Goal: Communication & Community: Share content

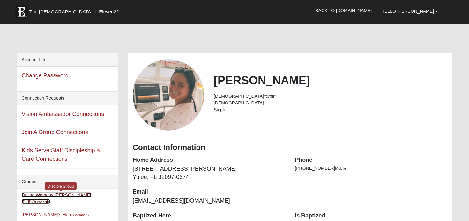
click at [71, 195] on link "Online Womens Lauer 32097 (Leader )" at bounding box center [57, 199] width 70 height 12
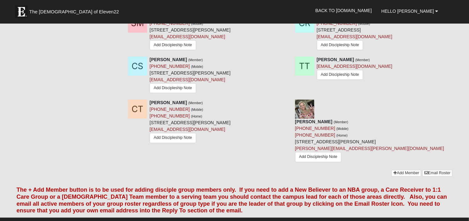
scroll to position [590, 0]
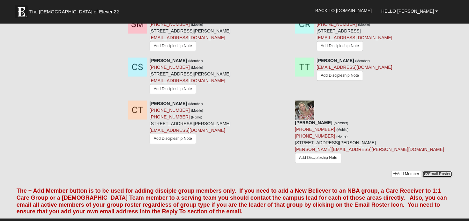
click at [435, 171] on link "Email Roster" at bounding box center [437, 174] width 30 height 7
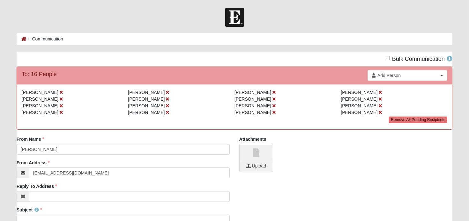
scroll to position [64, 0]
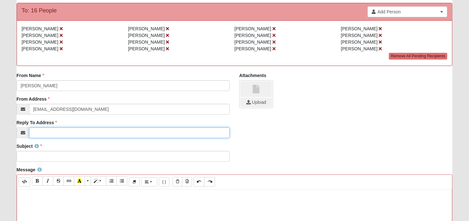
click at [71, 134] on input "Reply To Address" at bounding box center [129, 133] width 201 height 11
click at [73, 133] on input "[EMAIL_ADDRESS][DOMAIN_NAME]" at bounding box center [129, 133] width 201 height 11
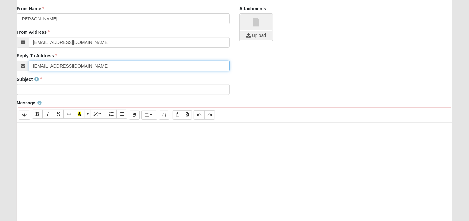
scroll to position [139, 0]
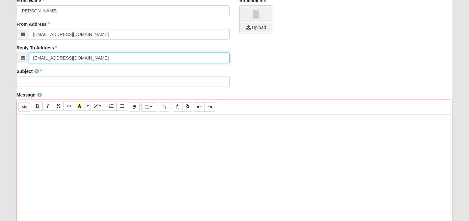
type input "[EMAIL_ADDRESS][DOMAIN_NAME]"
click at [107, 134] on div at bounding box center [235, 210] width 436 height 191
paste div
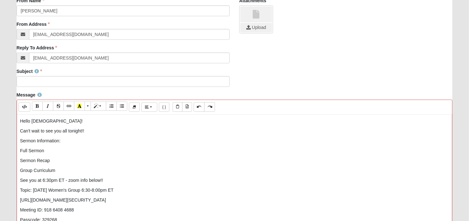
click at [50, 121] on p "Hello [DEMOGRAPHIC_DATA]!" at bounding box center [234, 121] width 429 height 7
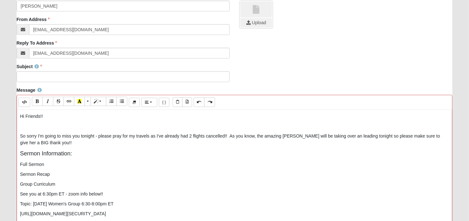
scroll to position [140, 0]
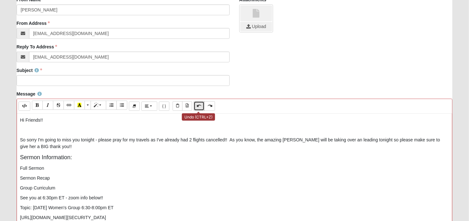
click at [198, 107] on icon "Undo (CTRL+Z)" at bounding box center [199, 106] width 4 height 4
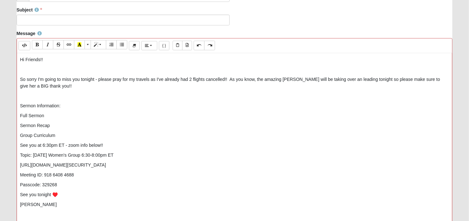
scroll to position [202, 0]
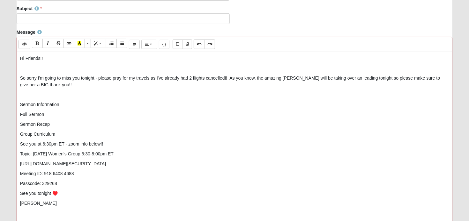
click at [65, 133] on p "Group Curriculum" at bounding box center [234, 134] width 429 height 7
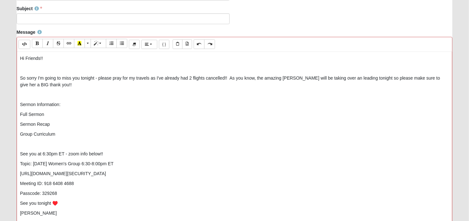
click at [68, 194] on p "Passcode: 329268" at bounding box center [234, 193] width 429 height 7
click at [51, 212] on p "See you tonight ♥️" at bounding box center [234, 213] width 429 height 7
drag, startPoint x: 193, startPoint y: 172, endPoint x: 15, endPoint y: 172, distance: 177.7
click at [15, 172] on div "Message <p>Hi Friends!!</p><p><br></p><p>So sorry I'm going to miss you tonight…" at bounding box center [235, 141] width 446 height 225
click at [78, 44] on icon "Recent Color" at bounding box center [80, 43] width 4 height 4
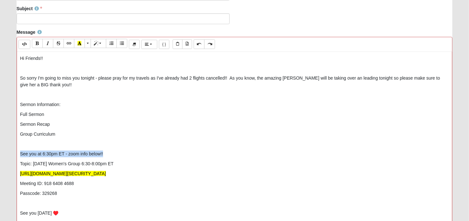
drag, startPoint x: 109, startPoint y: 152, endPoint x: 16, endPoint y: 156, distance: 93.6
click at [16, 156] on div "Message <p>Hi Friends!!</p><p><br></p><p>So sorry I'm going to miss you tonight…" at bounding box center [235, 141] width 446 height 225
click at [36, 44] on icon "Bold (CTRL+B)" at bounding box center [37, 43] width 4 height 4
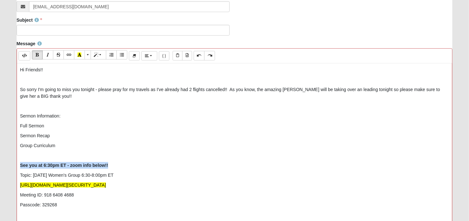
scroll to position [190, 0]
click at [396, 90] on p "So sorry I'm going to miss you tonight - please pray for my travels as I've alr…" at bounding box center [234, 92] width 429 height 13
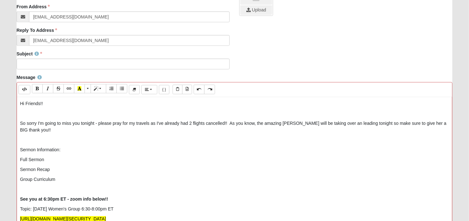
scroll to position [156, 0]
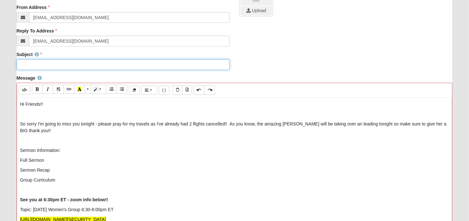
click at [82, 63] on input "Subject" at bounding box center [123, 64] width 213 height 11
type input "[PERSON_NAME] Week 4: What Kind of Man are You?"
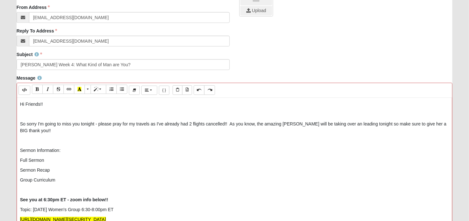
click at [46, 181] on p "Group Curriculum" at bounding box center [234, 180] width 429 height 7
copy p "Group Curriculum"
click at [41, 169] on p "Sermon Recap" at bounding box center [234, 170] width 429 height 7
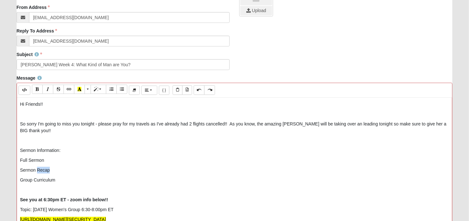
click at [41, 169] on p "Sermon Recap" at bounding box center [234, 170] width 429 height 7
click at [67, 93] on button "Link (CTRL+K)" at bounding box center [68, 89] width 11 height 9
type input "Sermon Recap"
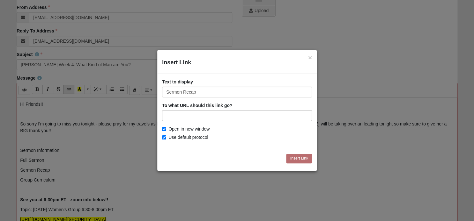
type input "[URL][DOMAIN_NAME]"
click at [294, 162] on input "Insert Link" at bounding box center [299, 158] width 26 height 9
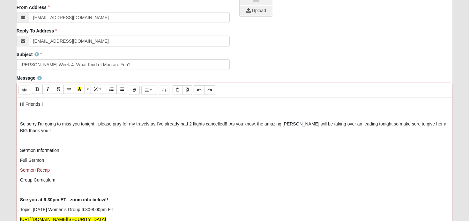
click at [34, 160] on p "Full Sermon" at bounding box center [234, 160] width 429 height 7
click at [67, 87] on icon "Link (CTRL+K)" at bounding box center [69, 89] width 4 height 4
type input "Full Sermon"
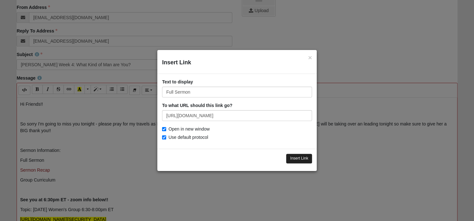
type input "[URL][DOMAIN_NAME]"
click at [298, 160] on input "Insert Link" at bounding box center [299, 158] width 26 height 9
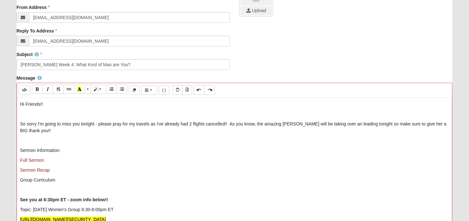
click at [38, 183] on div "Hi Friends!! So sorry I'm going to miss you tonight - please pray for my travel…" at bounding box center [235, 193] width 436 height 191
click at [35, 180] on p "Group Curriculum" at bounding box center [234, 180] width 429 height 7
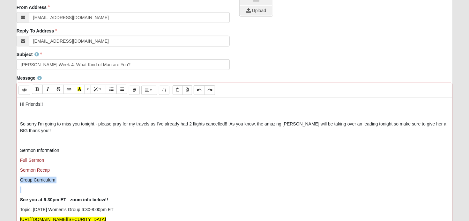
click at [35, 180] on p "Group Curriculum" at bounding box center [234, 180] width 429 height 7
click at [68, 92] on icon "Link (CTRL+K)" at bounding box center [69, 89] width 4 height 4
type input "Group Curriculum"
click at [68, 92] on icon "Link (CTRL+K)" at bounding box center [69, 89] width 4 height 4
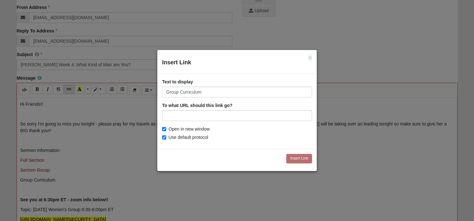
click at [68, 92] on div "× Insert Link Text to display Group Curriculum To what URL should this link go?…" at bounding box center [237, 110] width 474 height 221
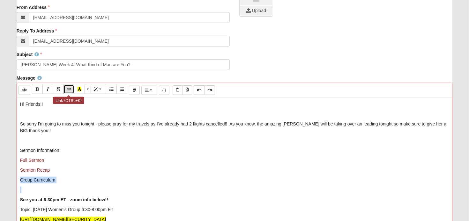
click at [68, 92] on icon "Link (CTRL+K)" at bounding box center [69, 89] width 4 height 4
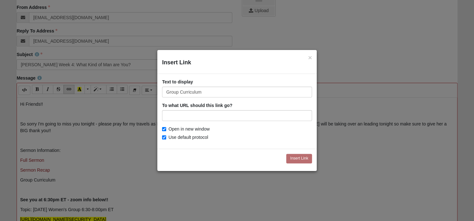
type input "[URL][DOMAIN_NAME][PERSON_NAME]"
click at [293, 160] on input "Insert Link" at bounding box center [299, 158] width 26 height 9
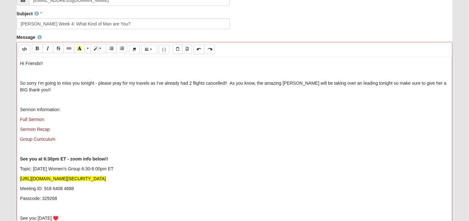
scroll to position [195, 0]
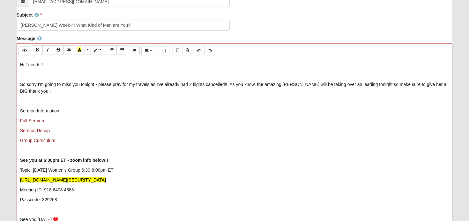
click at [276, 87] on p "So sorry I'm going to miss you tonight - please pray for my travels as I've alr…" at bounding box center [234, 87] width 429 height 13
click at [374, 84] on p "So sorry I'm going to miss you tonight - please pray for my travels as I've alr…" at bounding box center [234, 87] width 429 height 13
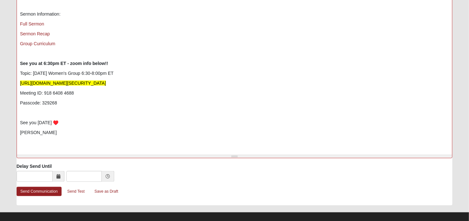
scroll to position [299, 0]
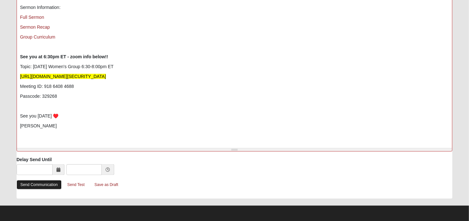
click at [44, 186] on link "Send Communication" at bounding box center [39, 185] width 45 height 9
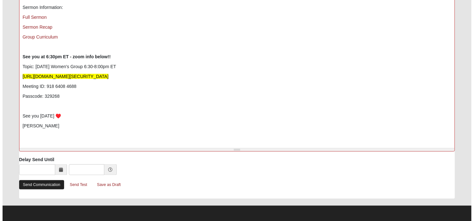
scroll to position [0, 0]
